Goal: Communication & Community: Connect with others

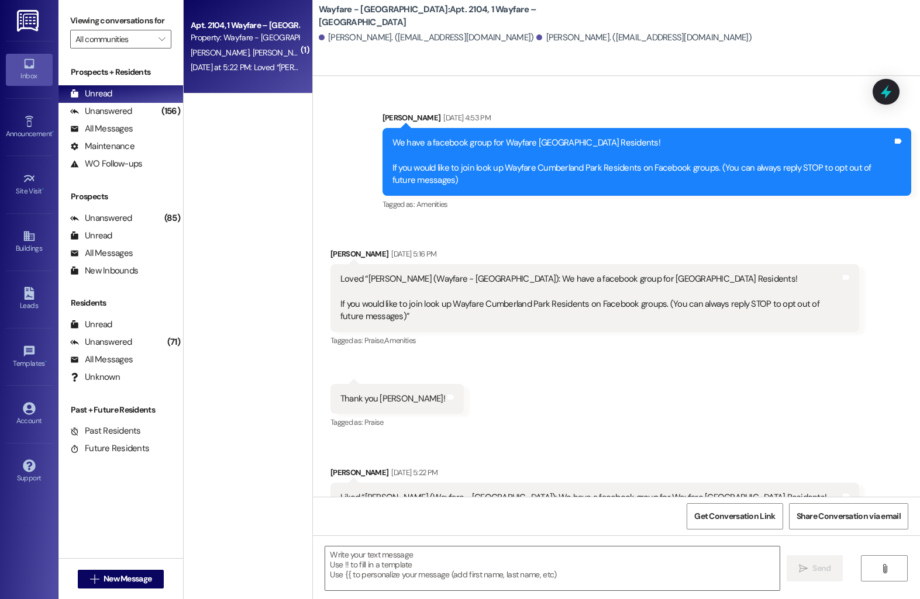
scroll to position [4088, 0]
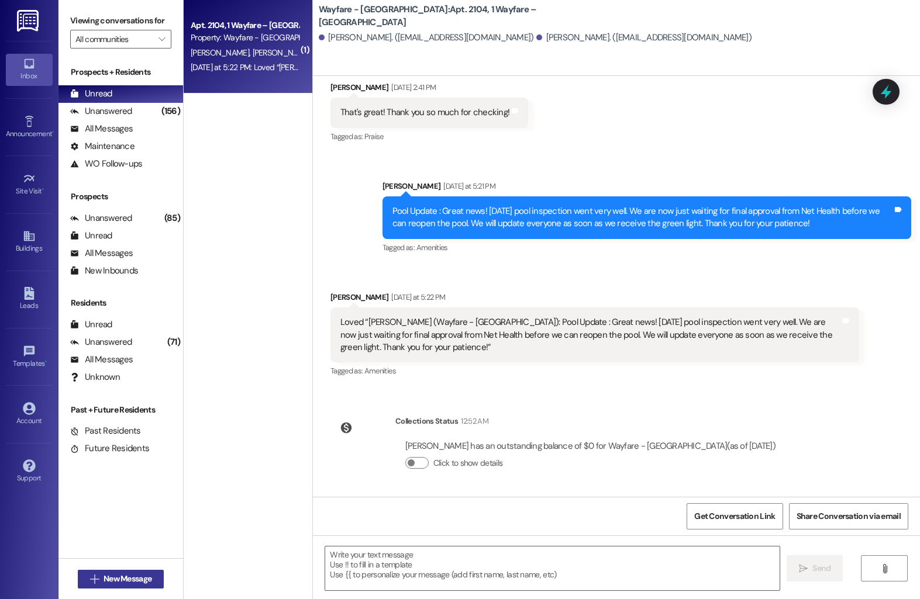
click at [81, 582] on button " New Message" at bounding box center [121, 579] width 87 height 19
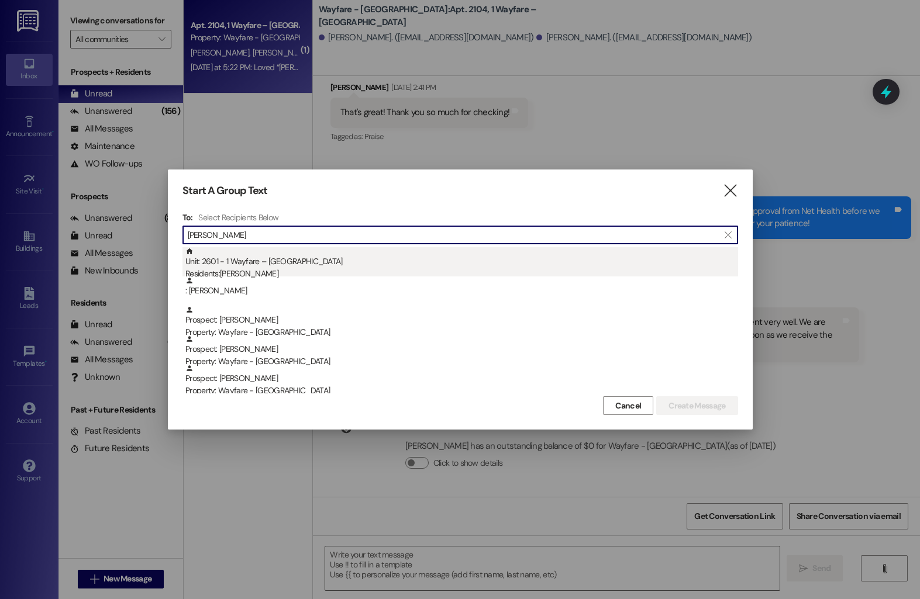
type input "[PERSON_NAME]"
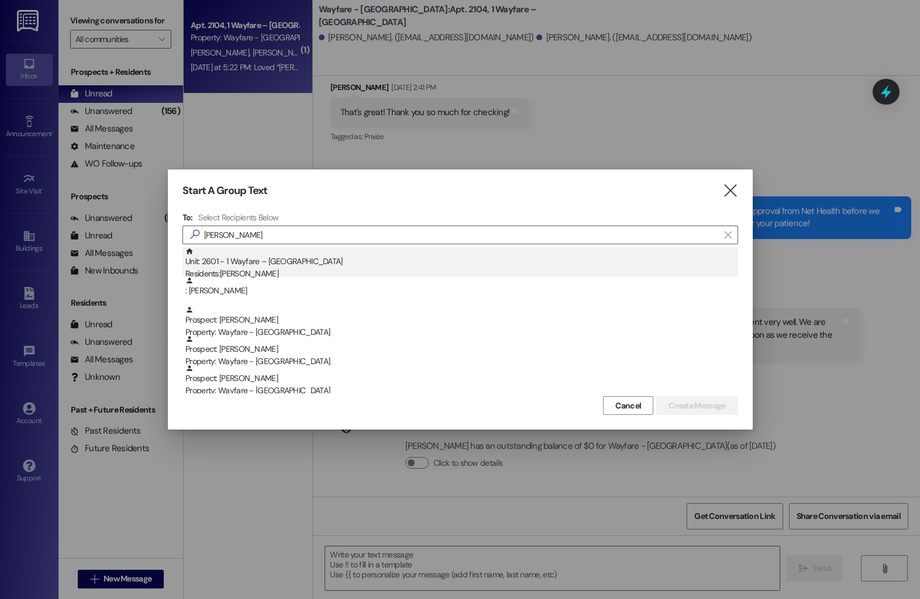
click at [315, 252] on div "Unit: 2601 - 1 Wayfare – [GEOGRAPHIC_DATA] Residents: [PERSON_NAME]" at bounding box center [461, 263] width 553 height 33
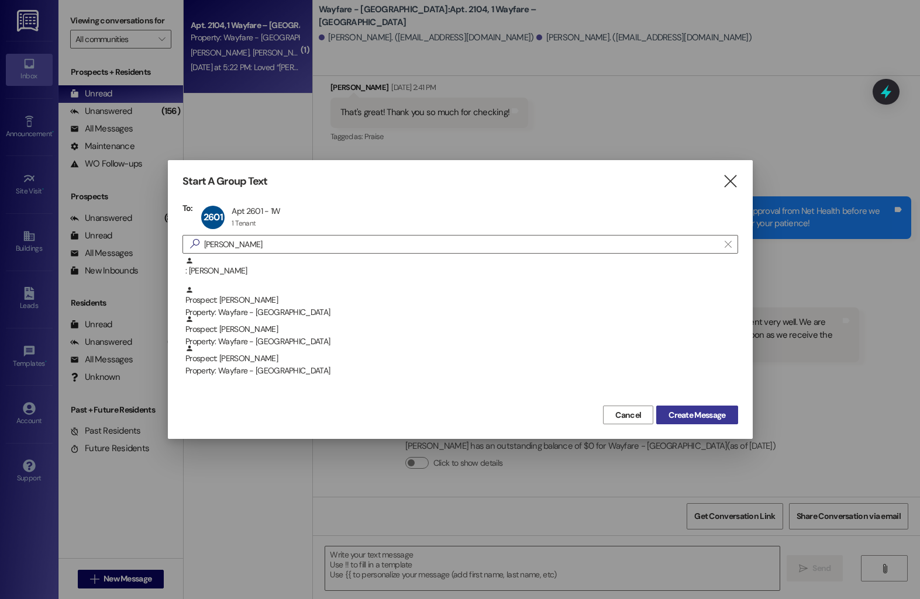
click at [671, 418] on span "Create Message" at bounding box center [696, 415] width 57 height 12
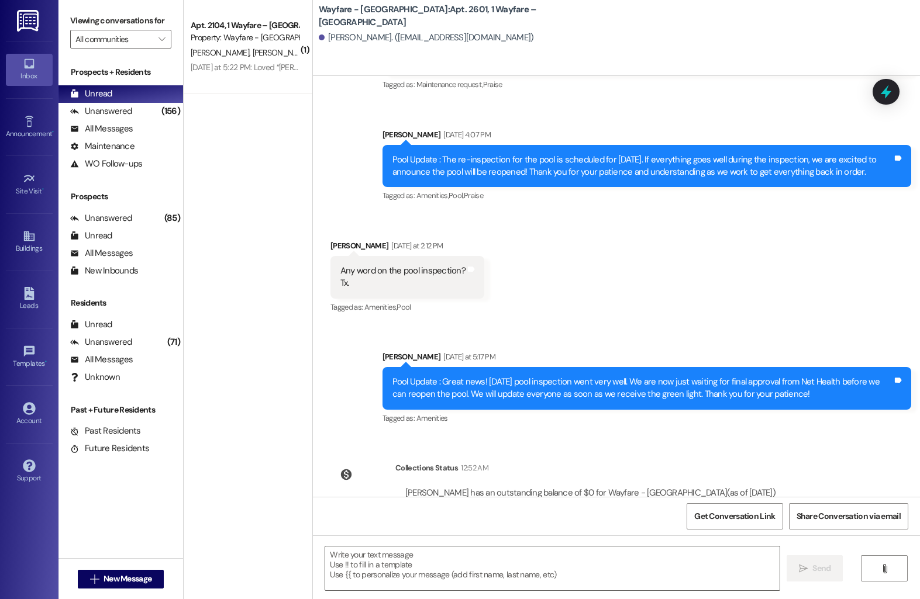
scroll to position [14390, 0]
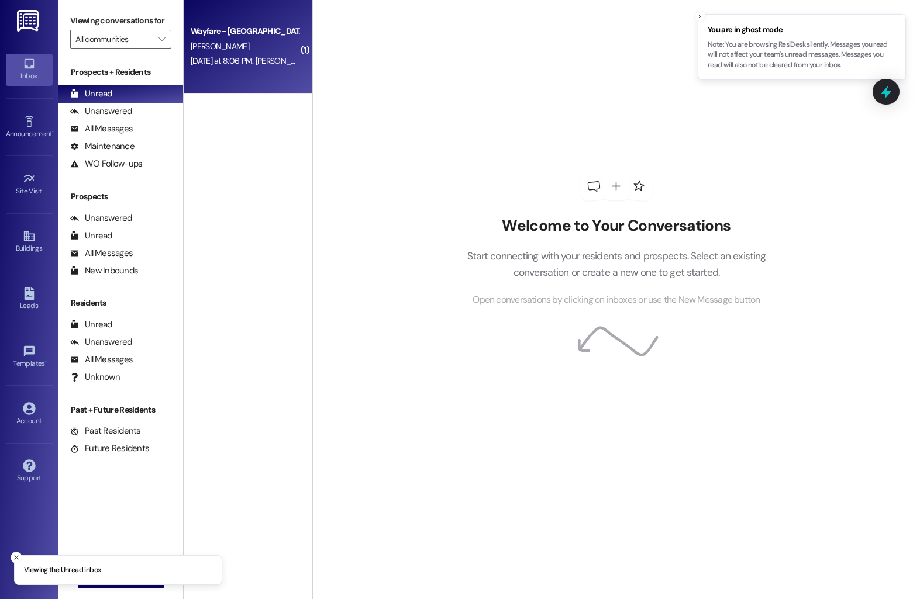
click at [232, 70] on div "Wayfare - Cumberland Park Prospect C. Reiss-Riley Yesterday at 8:06 PM: Mason, …" at bounding box center [248, 47] width 129 height 94
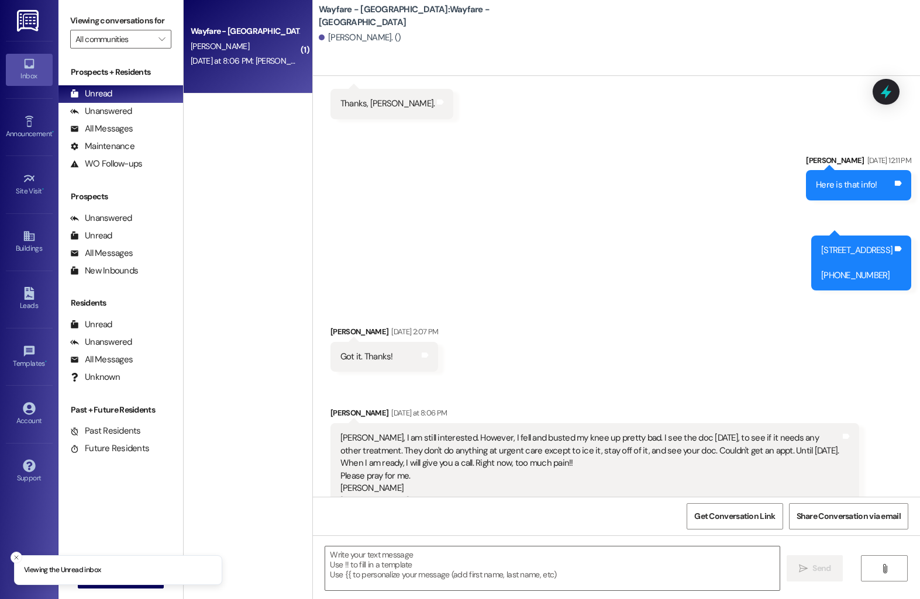
scroll to position [226, 0]
